Goal: Information Seeking & Learning: Understand process/instructions

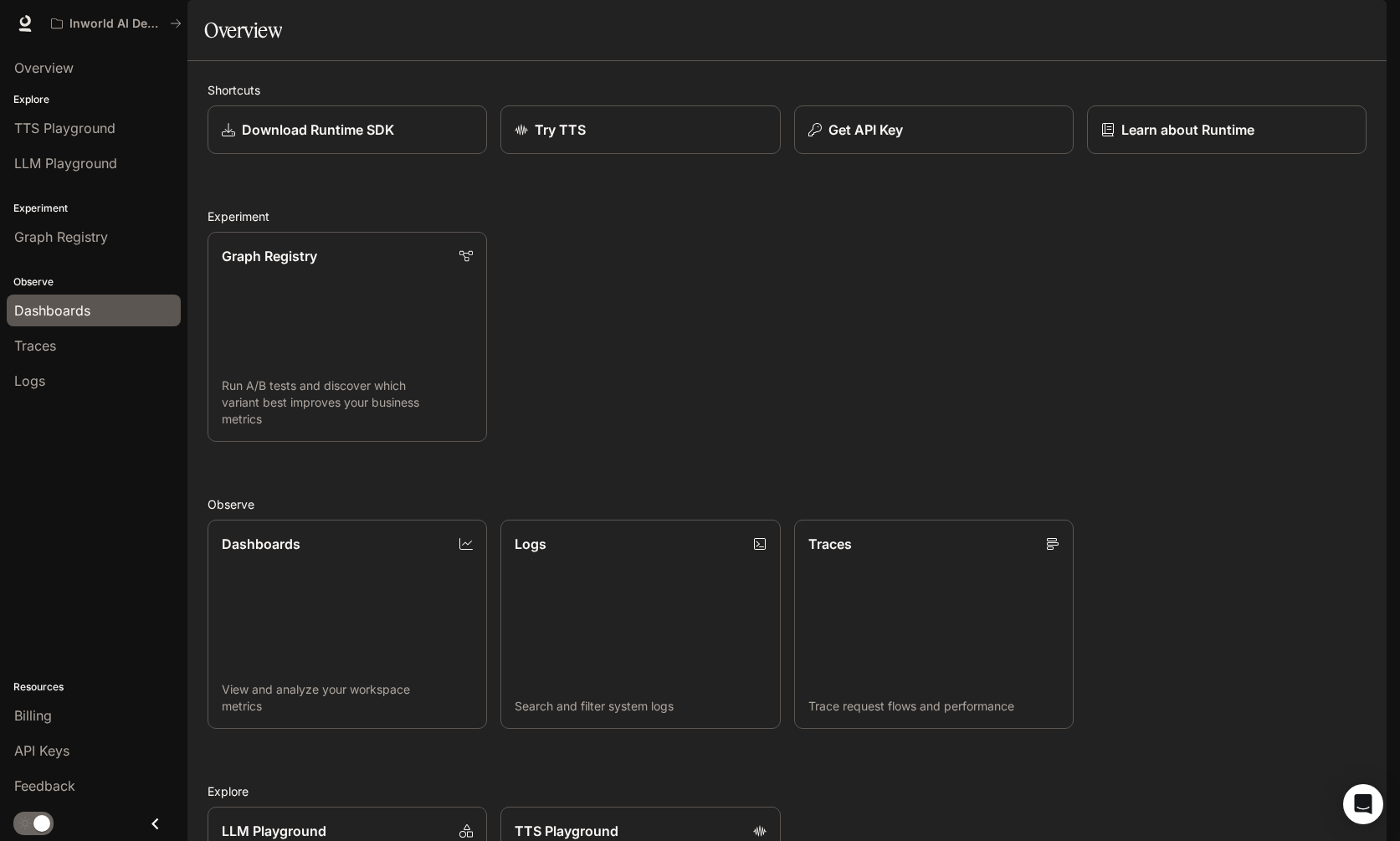
click at [64, 318] on span "Dashboards" at bounding box center [52, 310] width 76 height 20
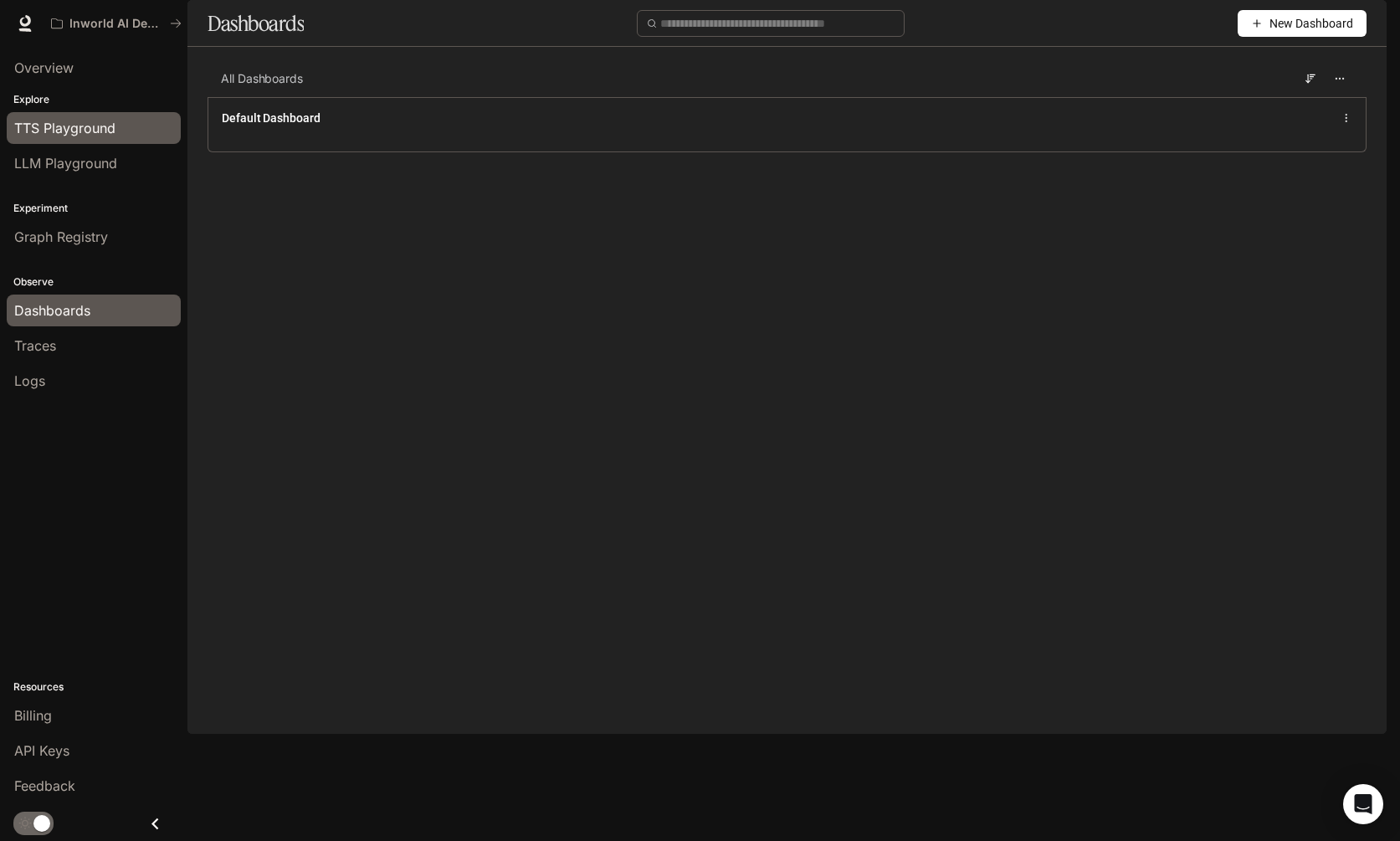
click at [65, 123] on span "TTS Playground" at bounding box center [65, 128] width 102 height 20
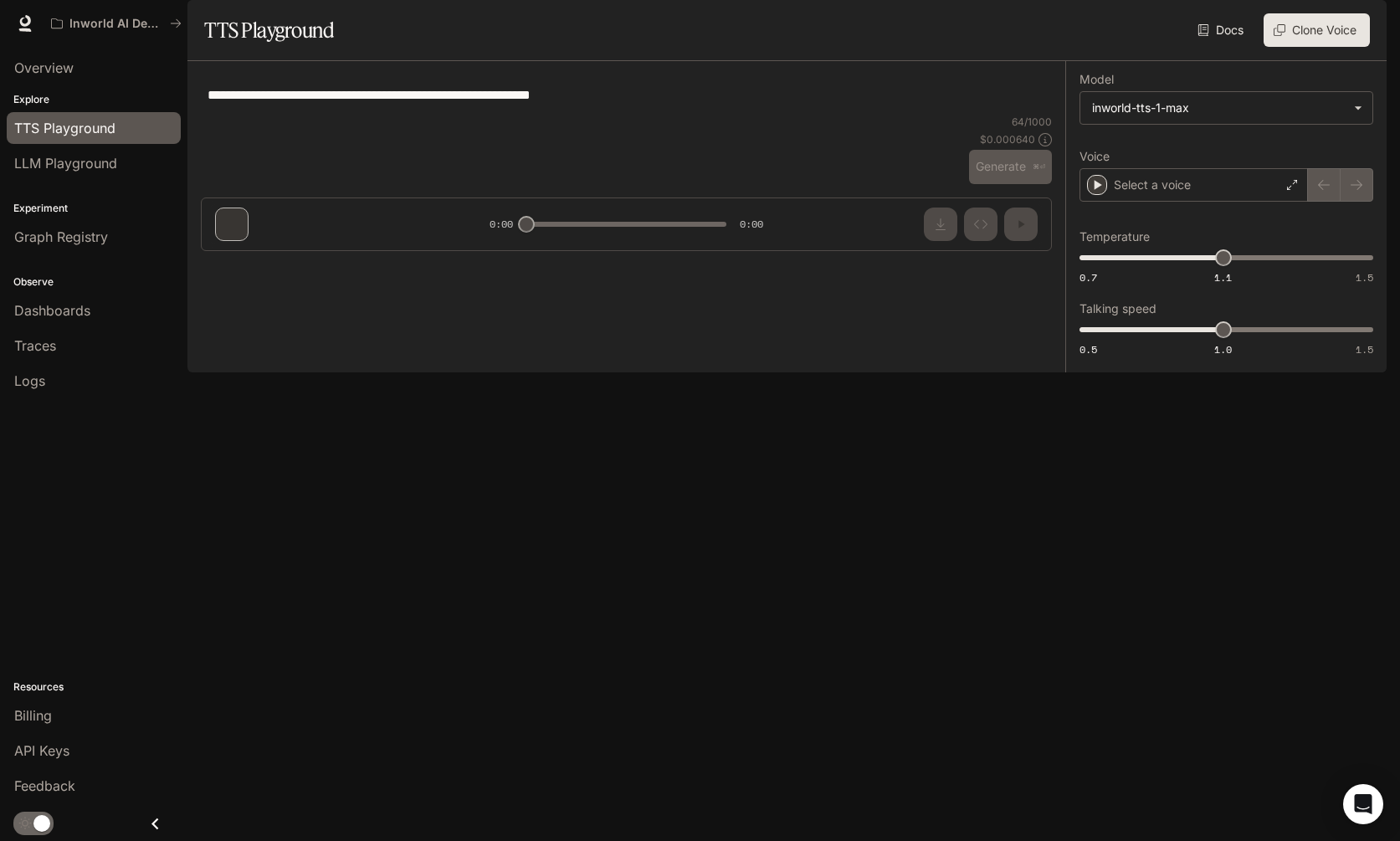
type textarea "**********"
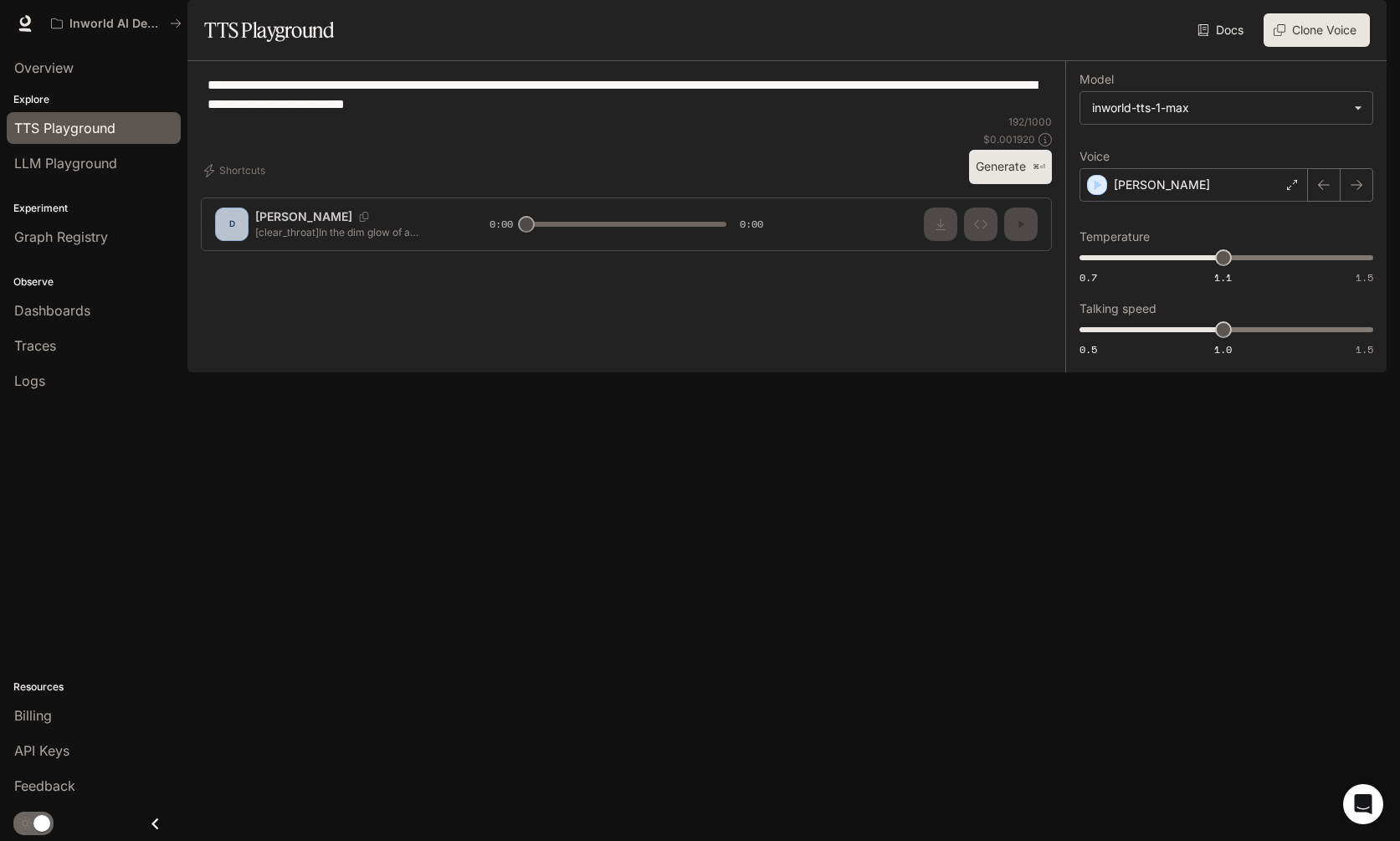
click at [1360, 22] on img "button" at bounding box center [1363, 23] width 24 height 24
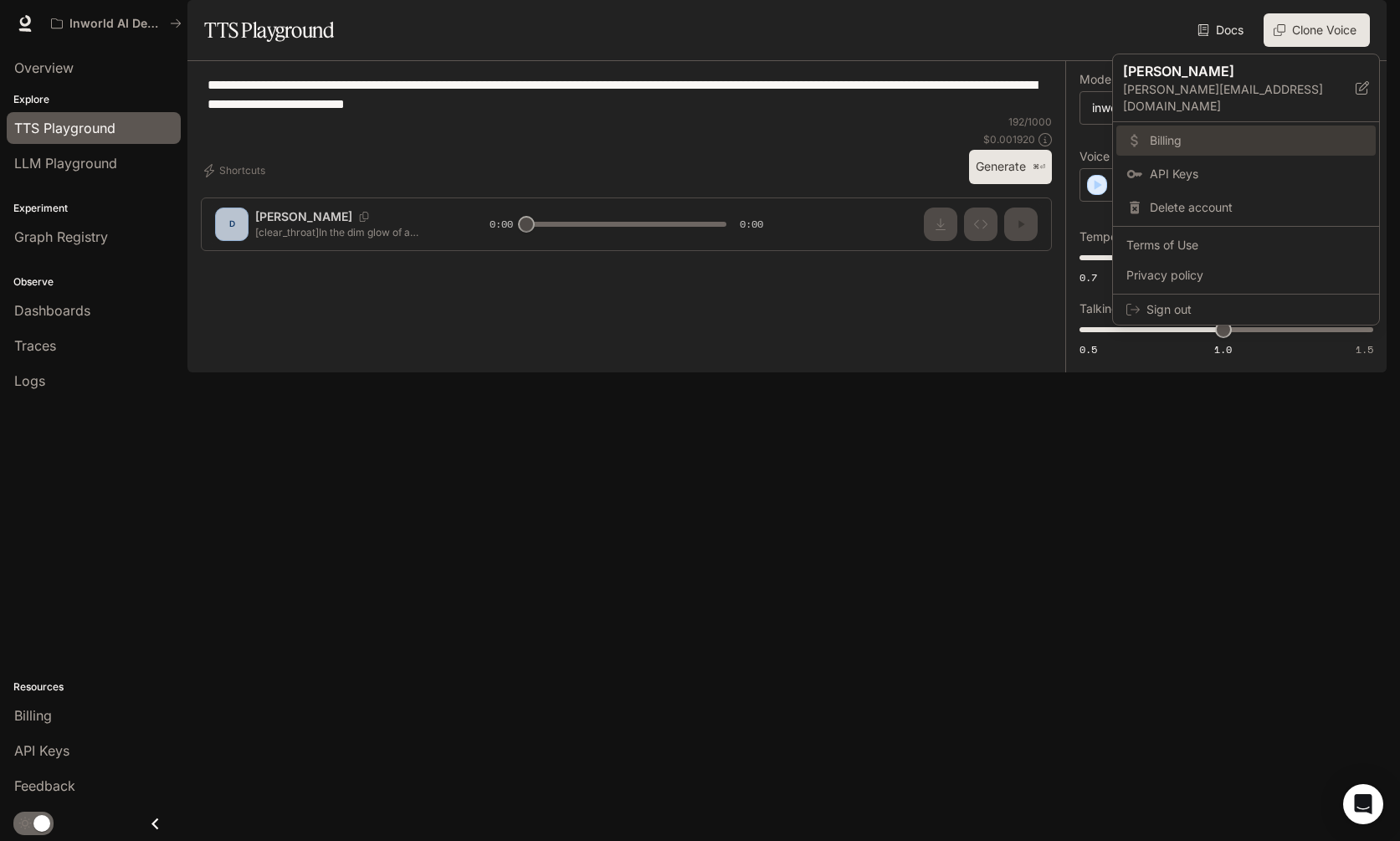
click at [1214, 132] on span "Billing" at bounding box center [1257, 140] width 216 height 17
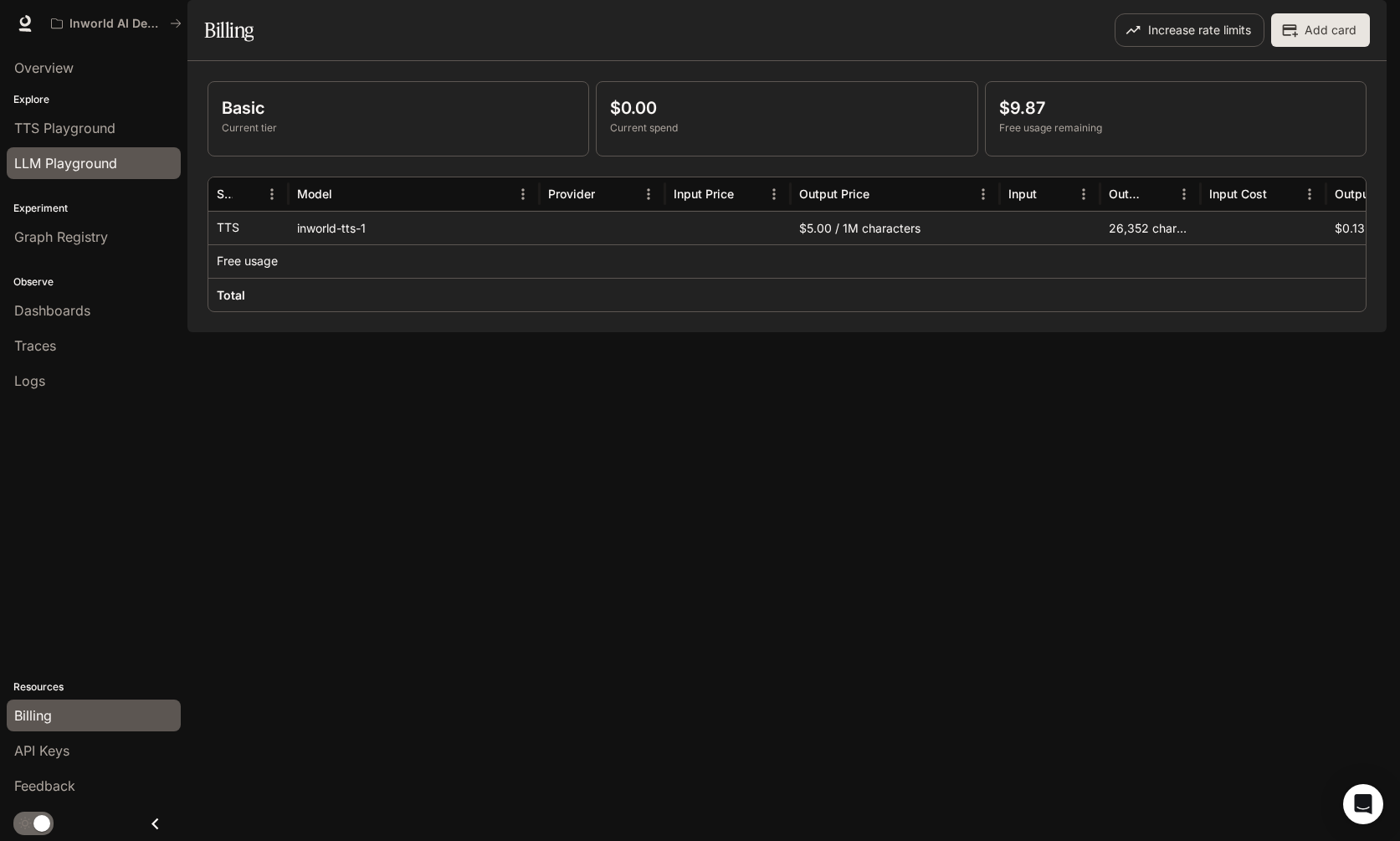
click at [47, 158] on span "LLM Playground" at bounding box center [66, 163] width 103 height 20
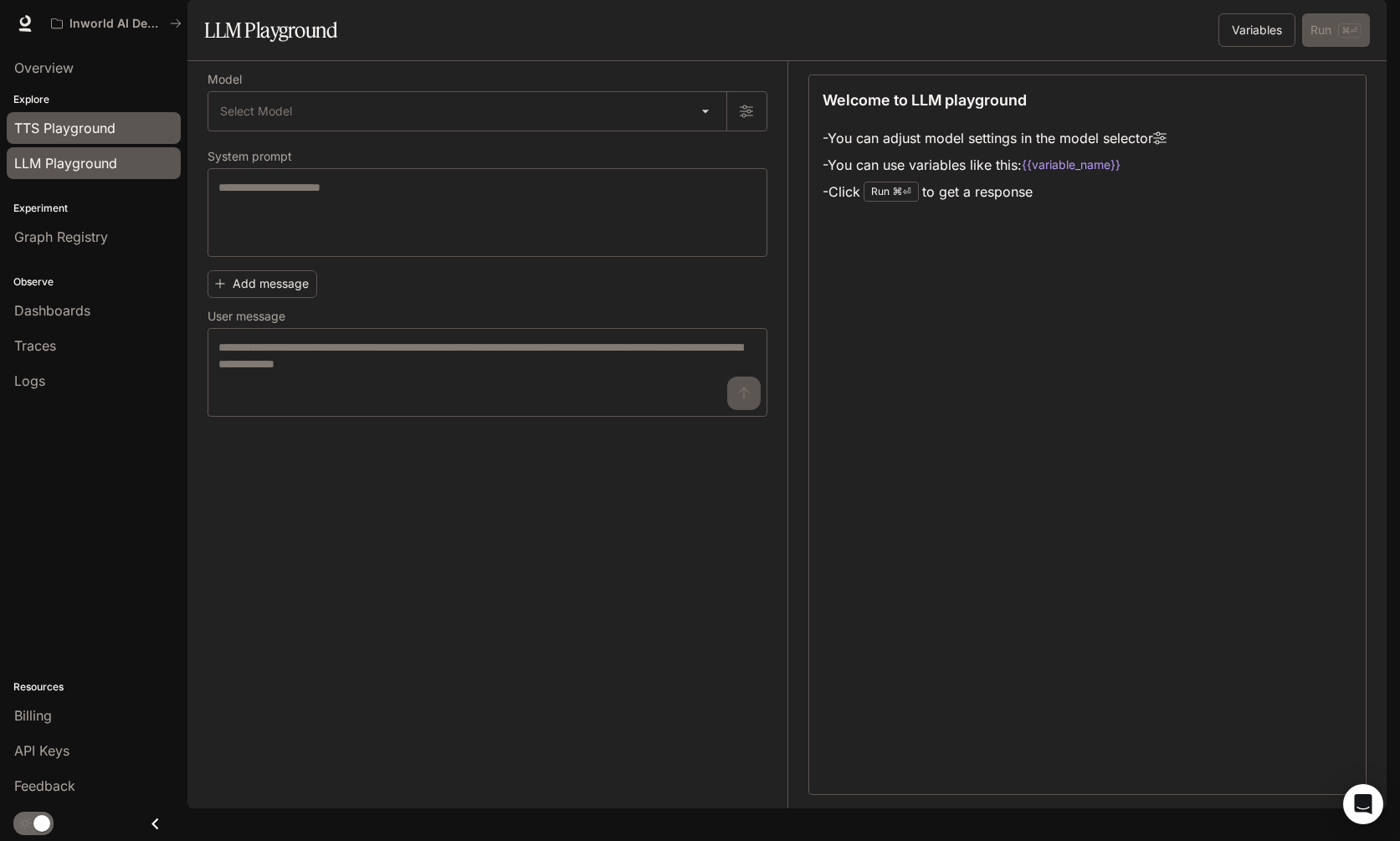
click at [95, 125] on span "TTS Playground" at bounding box center [65, 128] width 102 height 20
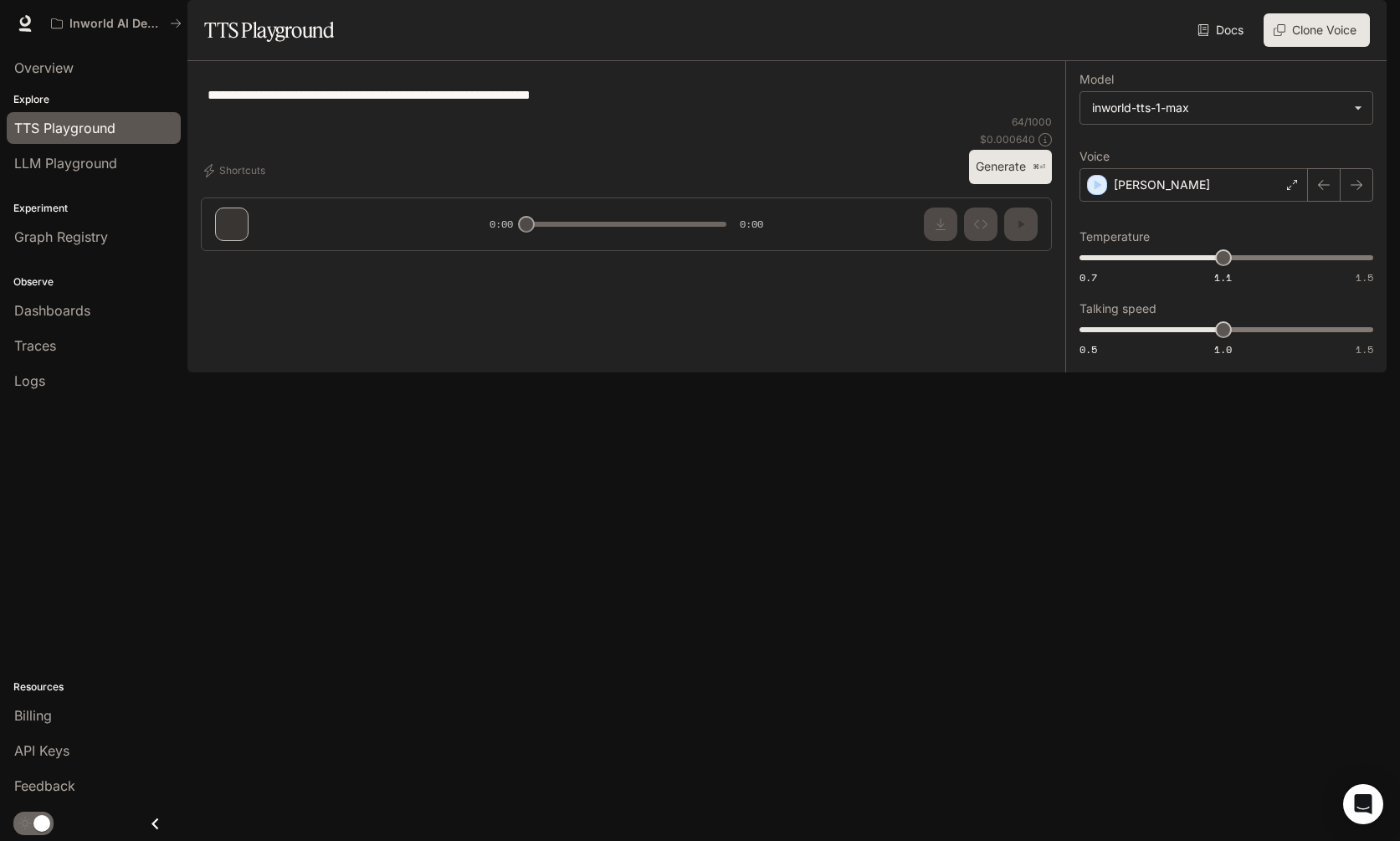
type textarea "**********"
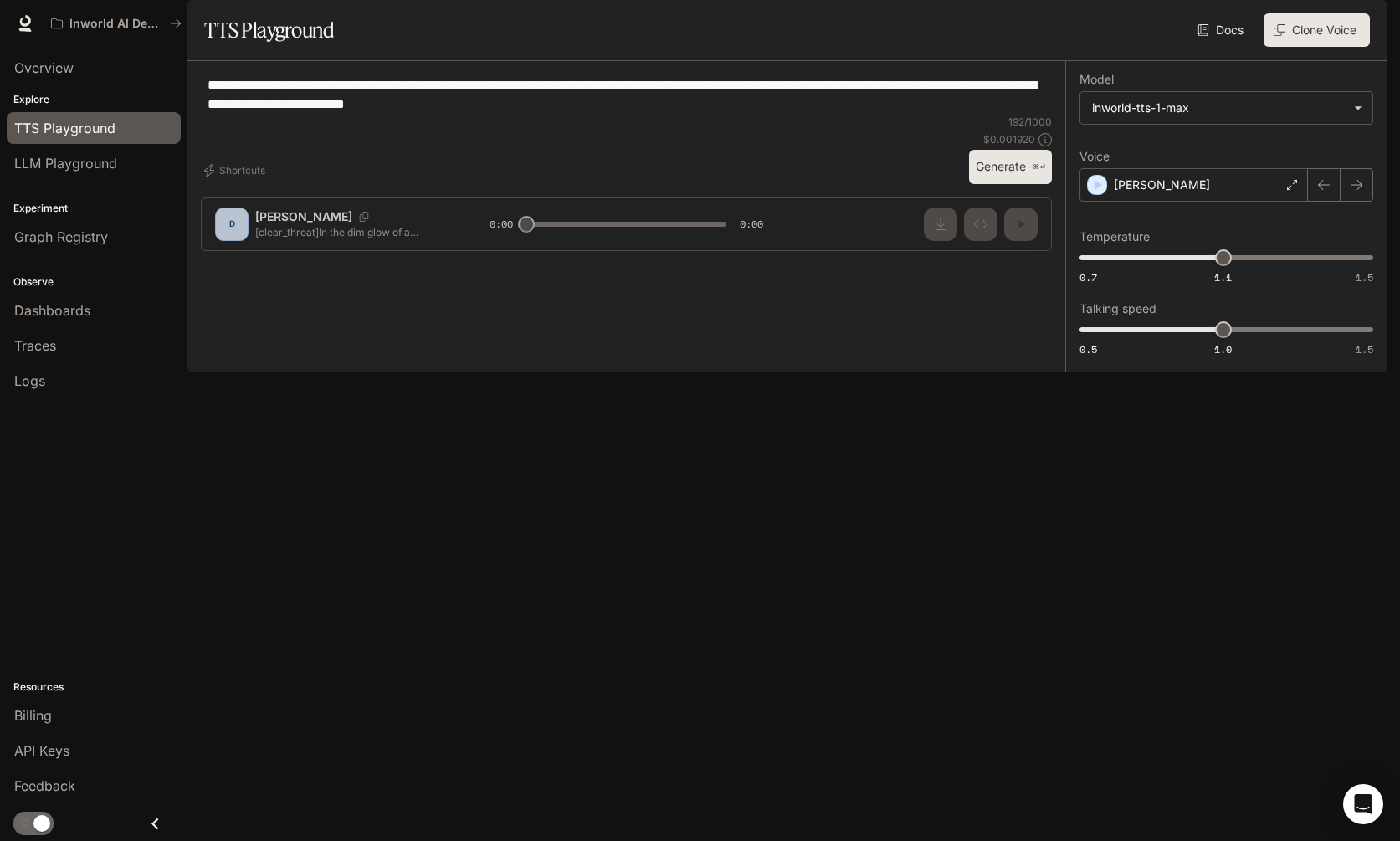
click at [1282, 26] on span "Documentation" at bounding box center [1285, 24] width 83 height 21
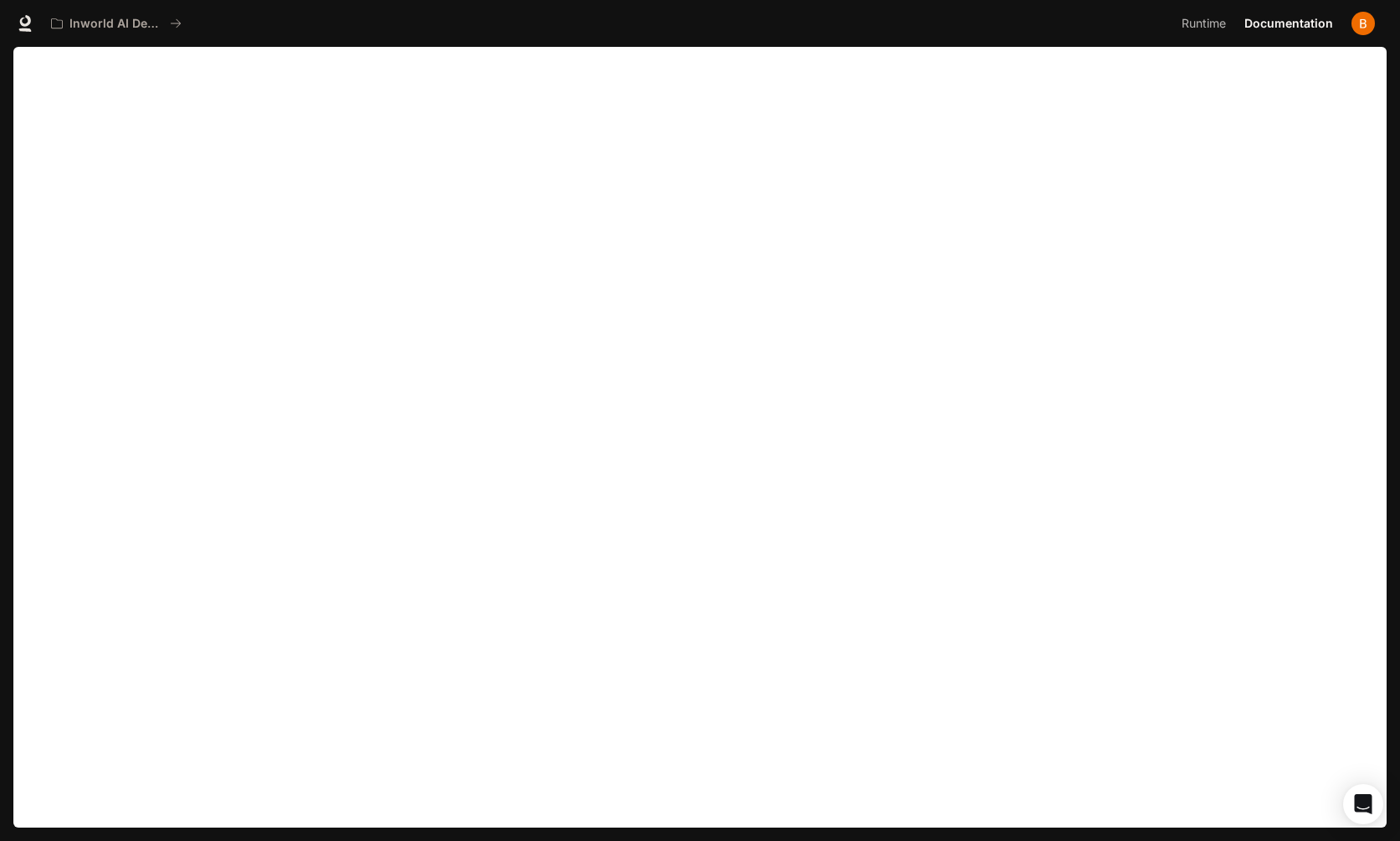
click at [1365, 25] on img "button" at bounding box center [1363, 23] width 24 height 24
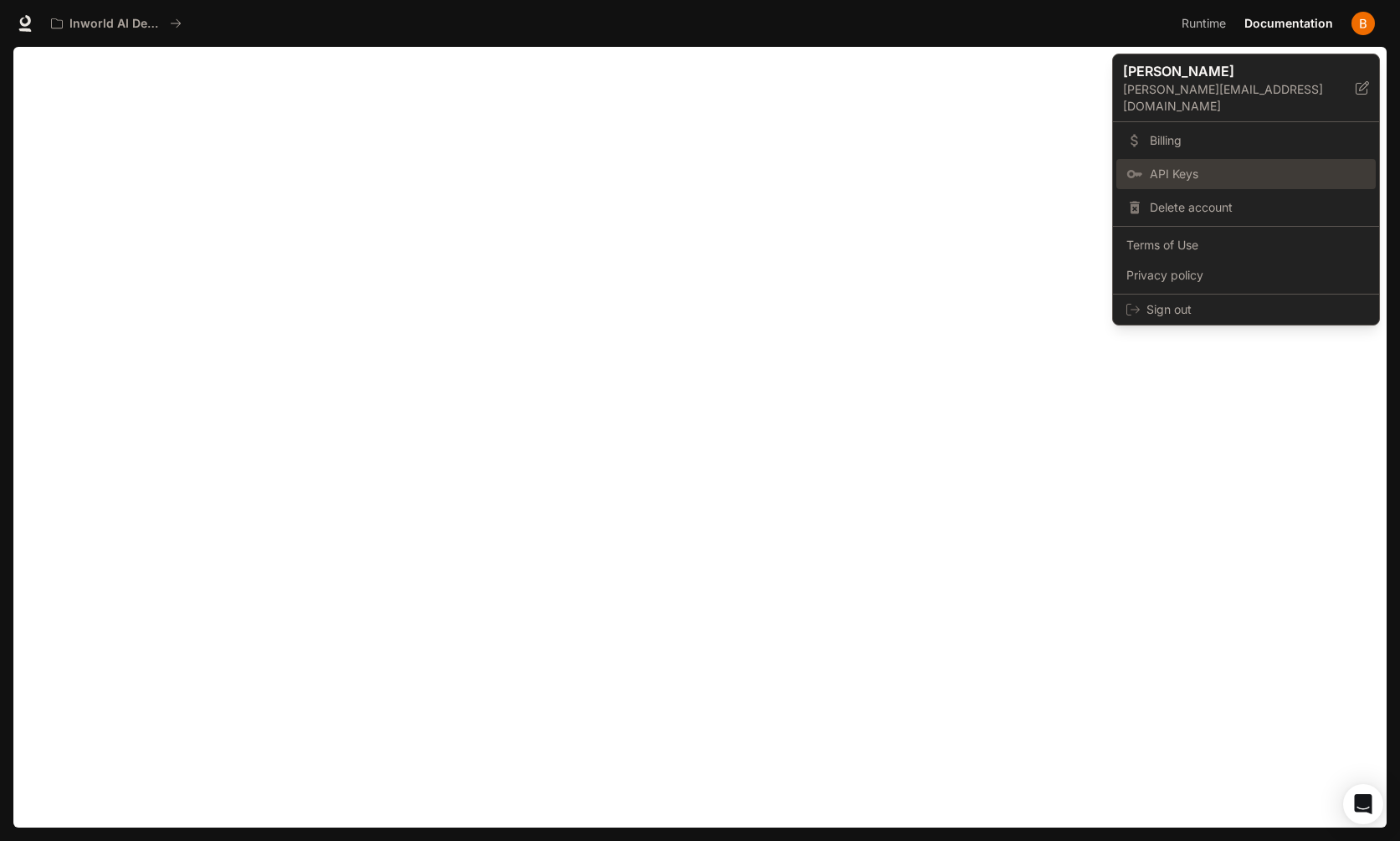
click at [1234, 165] on span "API Keys" at bounding box center [1257, 173] width 216 height 17
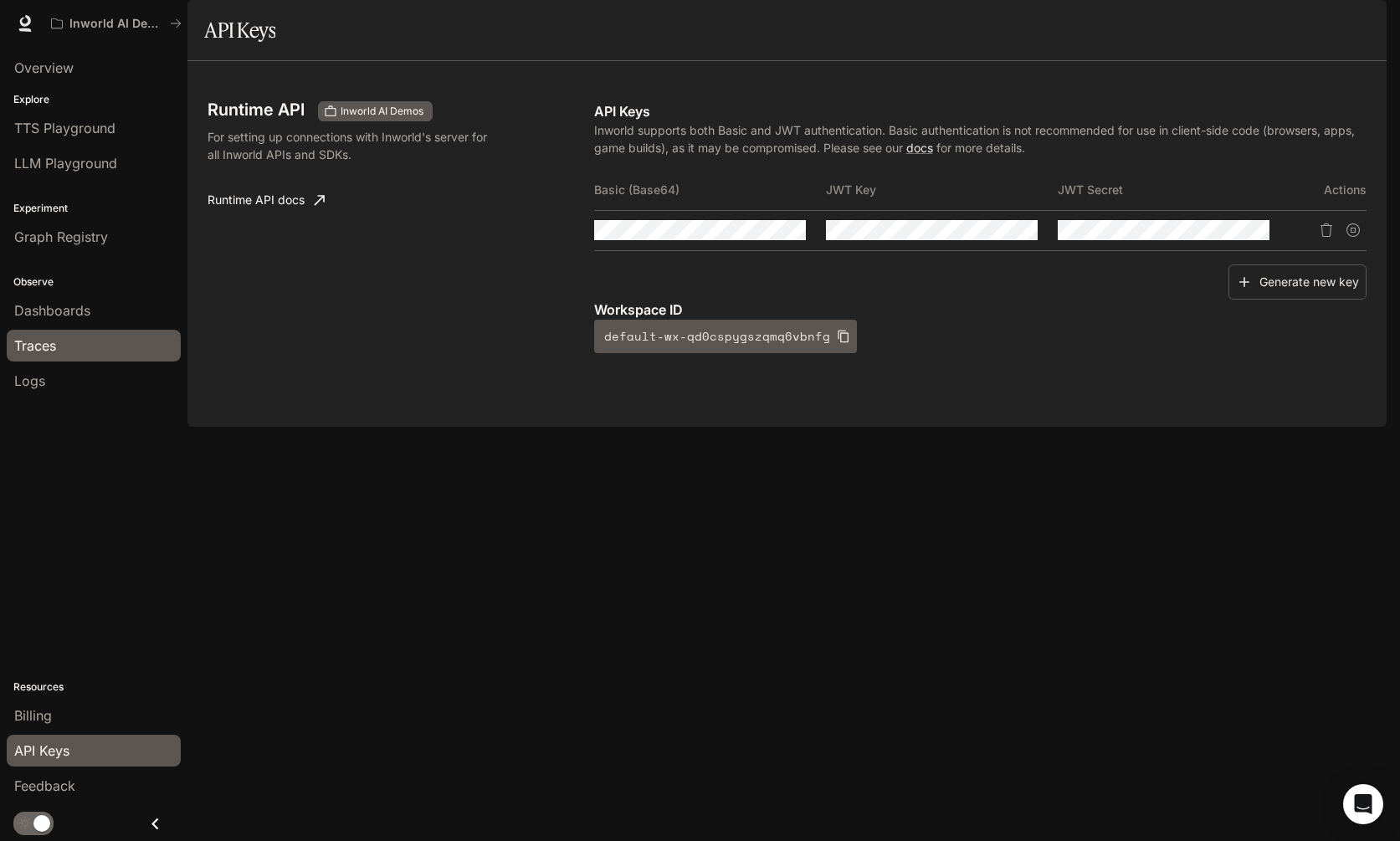
click at [82, 349] on div "Traces" at bounding box center [94, 345] width 159 height 20
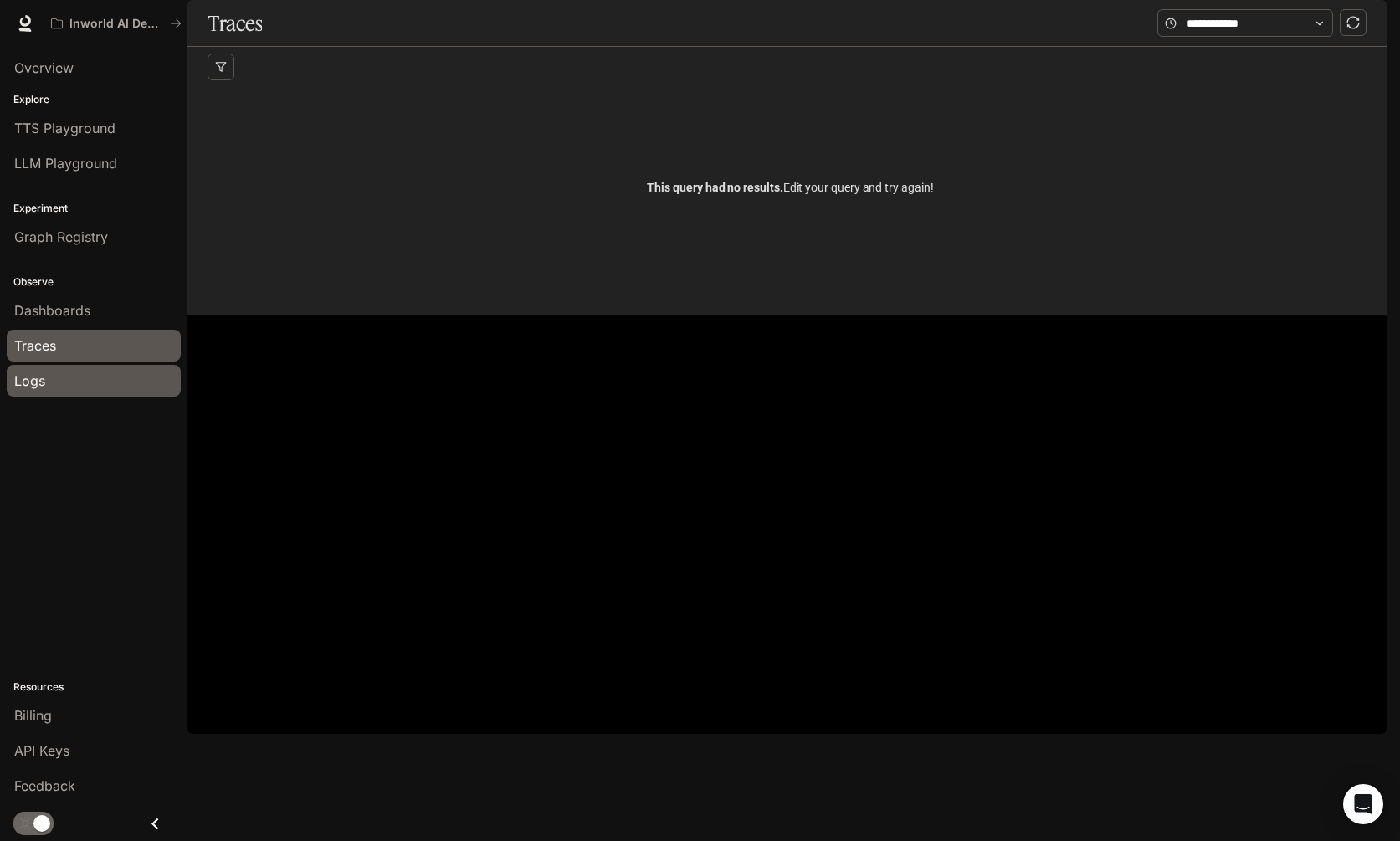
click at [68, 373] on div "Logs" at bounding box center [94, 380] width 159 height 20
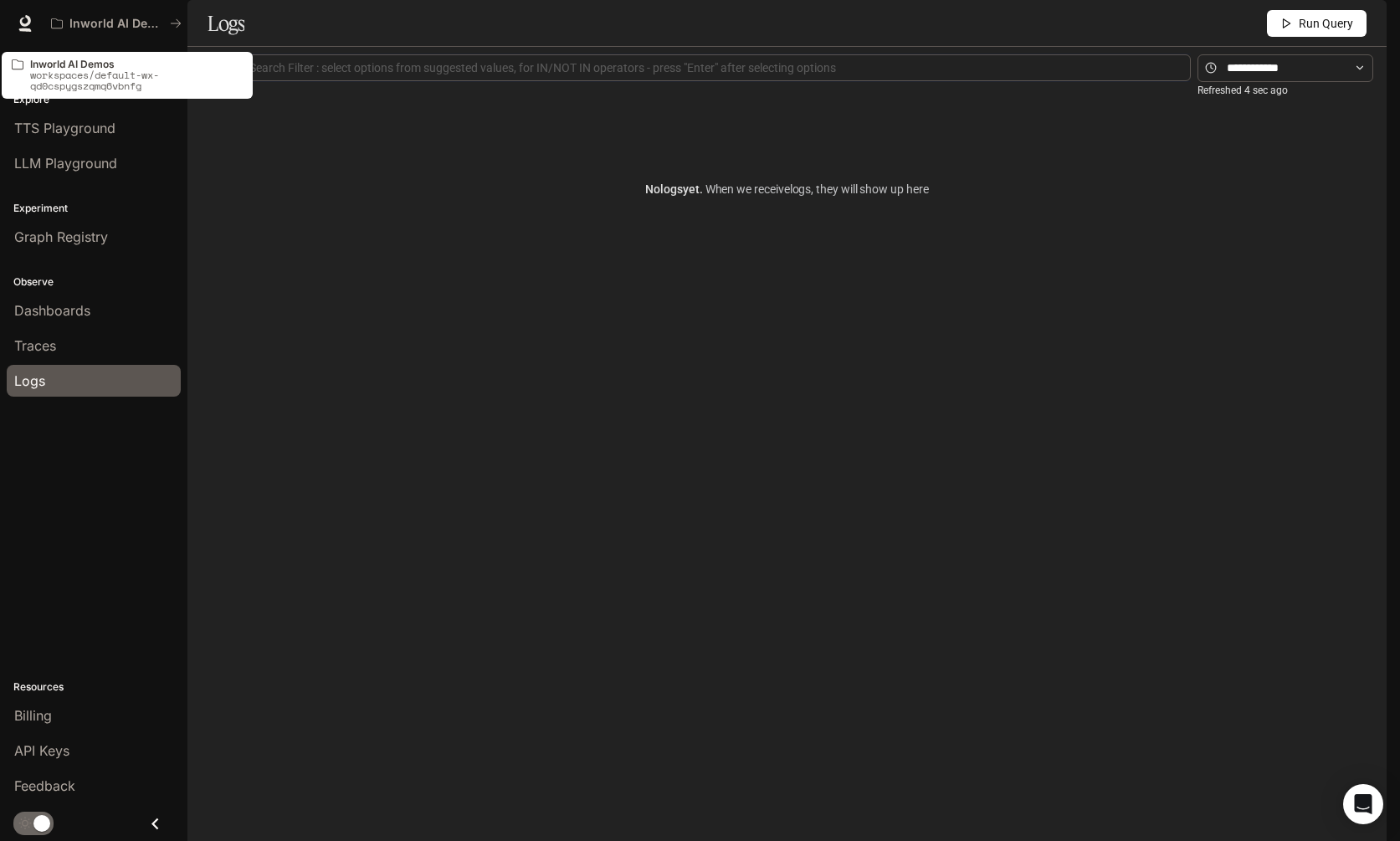
click at [62, 61] on p "Inworld AI Demos" at bounding box center [136, 64] width 213 height 11
click at [81, 15] on button "Inworld AI Demos" at bounding box center [116, 24] width 145 height 33
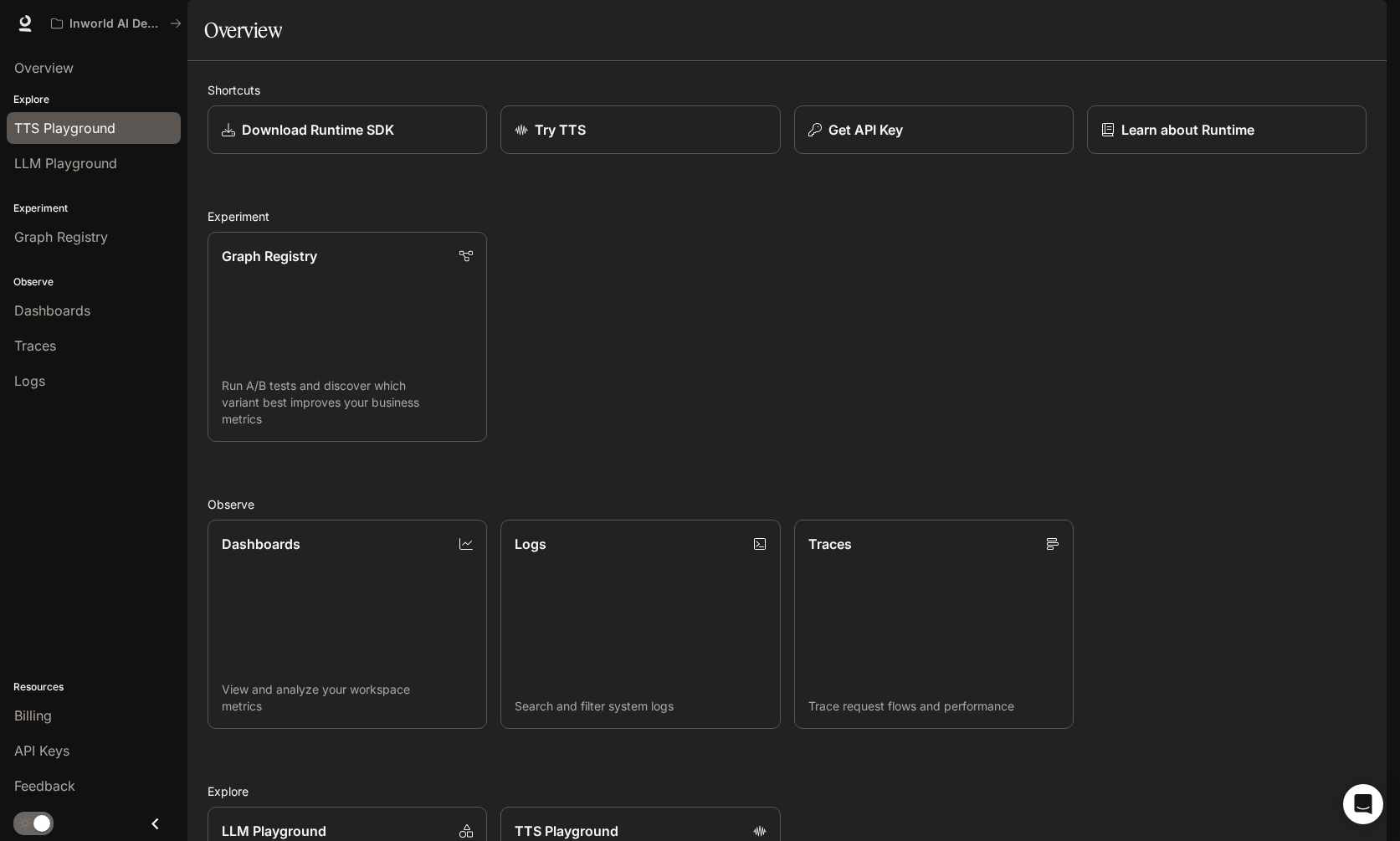
click at [75, 137] on span "TTS Playground" at bounding box center [65, 128] width 102 height 20
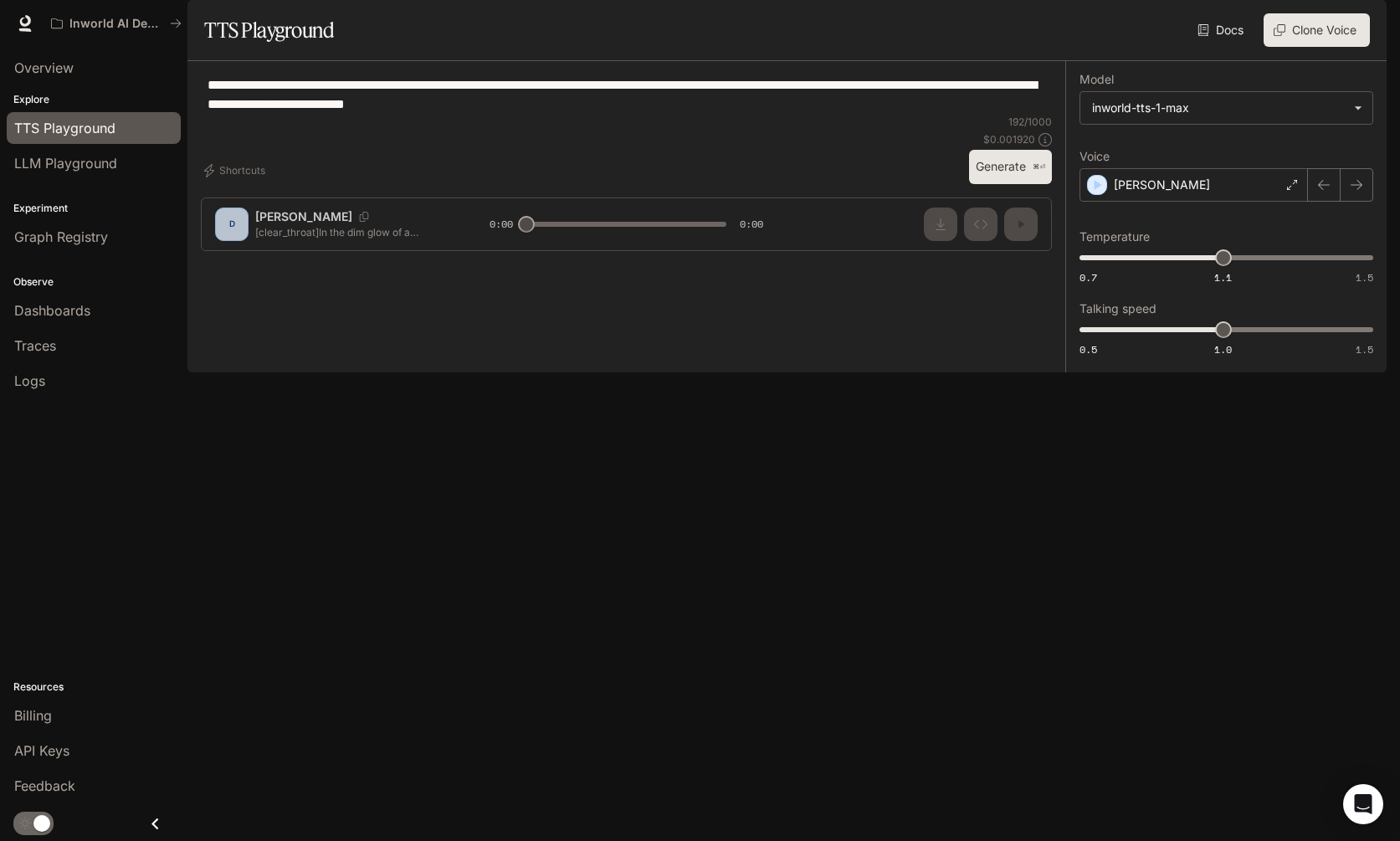
click at [1234, 47] on link "Docs" at bounding box center [1222, 30] width 56 height 33
